Goal: Obtain resource: Obtain resource

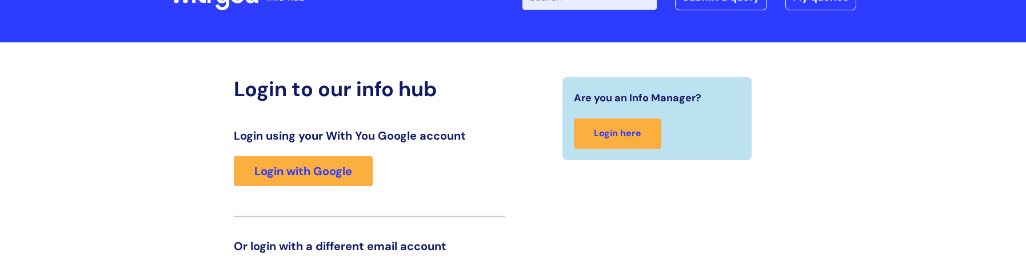
scroll to position [26, 0]
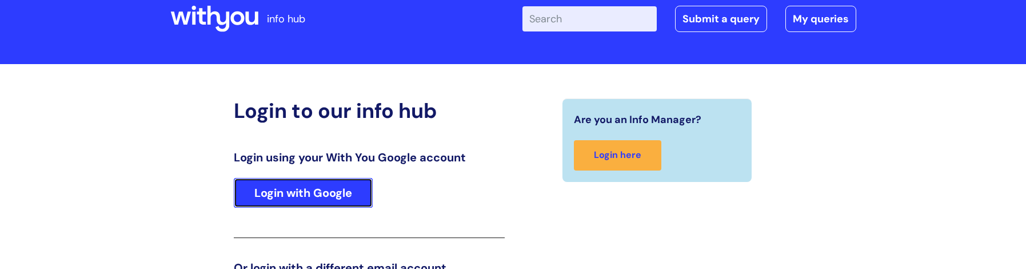
click at [316, 197] on link "Login with Google" at bounding box center [303, 193] width 139 height 30
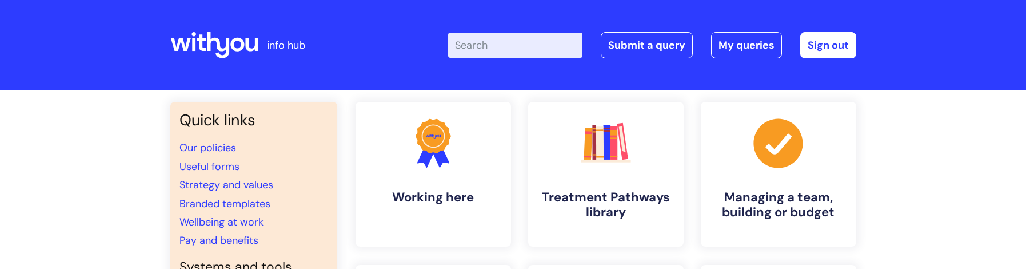
click at [531, 51] on input "Enter your search term here..." at bounding box center [515, 45] width 134 height 25
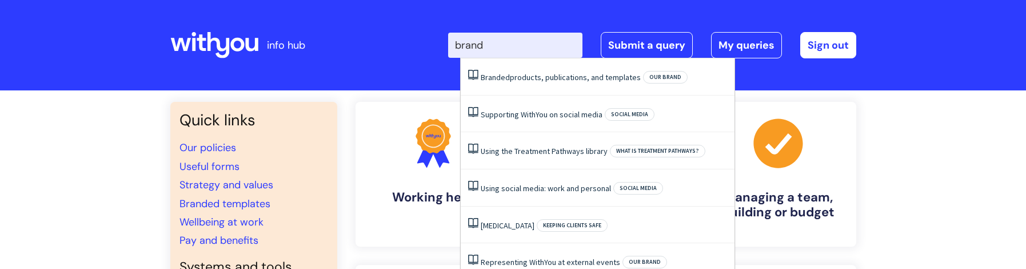
type input "brand"
click button "Search" at bounding box center [0, 0] width 0 height 0
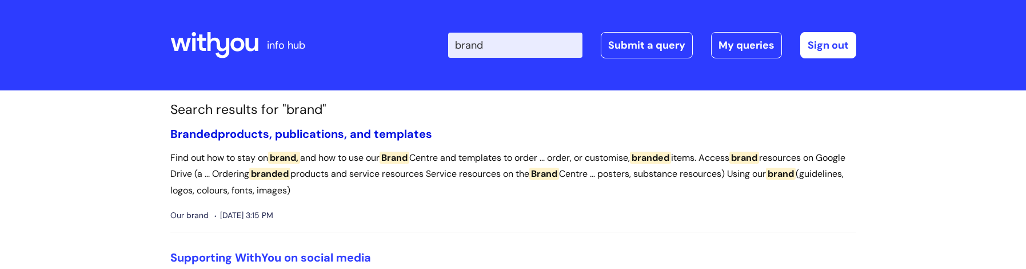
click at [390, 132] on link "Branded products, publications, and templates" at bounding box center [301, 133] width 262 height 15
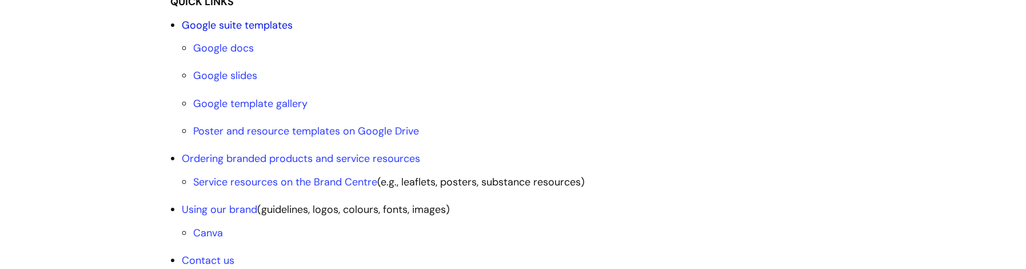
scroll to position [457, 0]
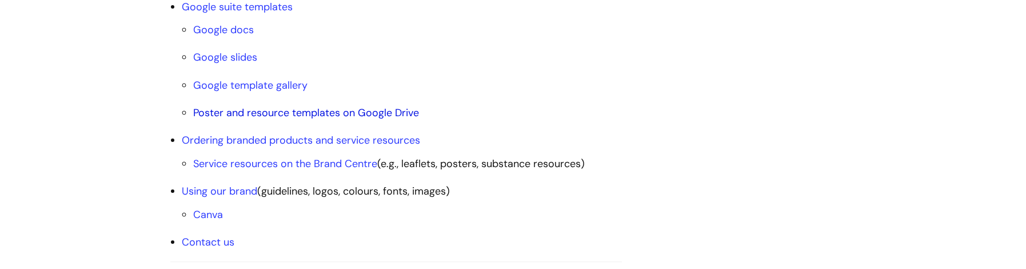
click at [352, 111] on link "Poster and resource templates on Google Drive" at bounding box center [306, 113] width 226 height 14
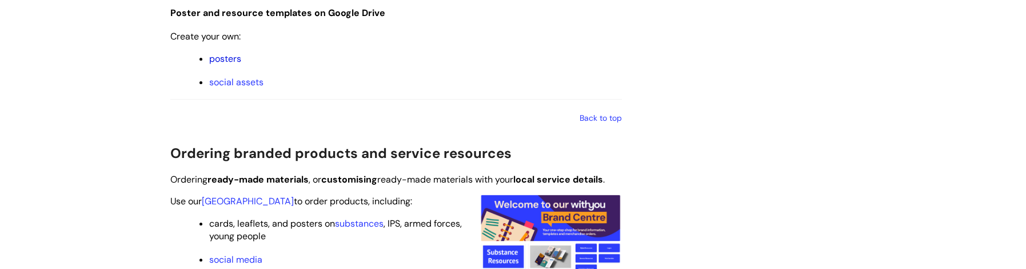
click at [226, 61] on link "posters" at bounding box center [225, 59] width 32 height 12
